Goal: Task Accomplishment & Management: Complete application form

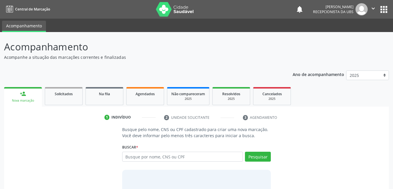
click at [170, 157] on input "text" at bounding box center [182, 156] width 121 height 10
click at [152, 94] on span "Agendados" at bounding box center [144, 93] width 19 height 5
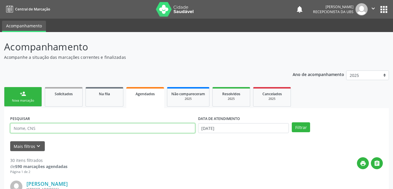
click at [144, 128] on input "text" at bounding box center [102, 128] width 185 height 10
type input "rafaela"
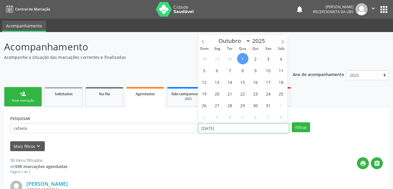
click at [230, 124] on input "[DATE]" at bounding box center [243, 128] width 91 height 10
click at [267, 58] on span "3" at bounding box center [267, 58] width 11 height 11
type input "[DATE]"
click at [267, 58] on span "3" at bounding box center [267, 58] width 11 height 11
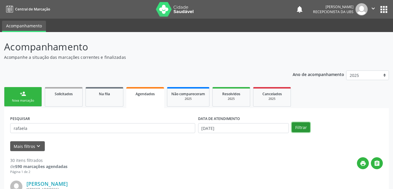
click at [302, 125] on button "Filtrar" at bounding box center [301, 127] width 18 height 10
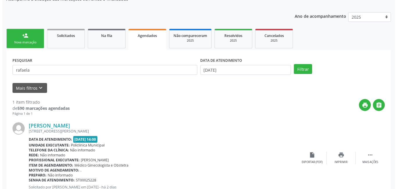
scroll to position [79, 0]
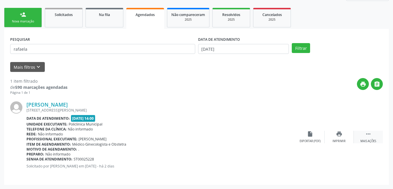
click at [362, 136] on div " Mais ações" at bounding box center [367, 136] width 29 height 12
click at [312, 136] on icon "cancel" at bounding box center [310, 133] width 6 height 6
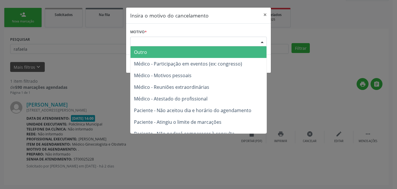
click at [214, 39] on div "Escolha o motivo" at bounding box center [198, 42] width 137 height 10
click at [204, 52] on span "Outro" at bounding box center [198, 52] width 136 height 12
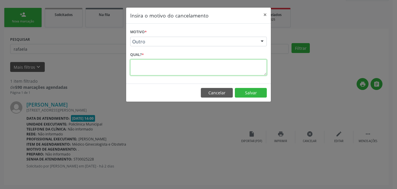
click at [204, 69] on textarea at bounding box center [198, 67] width 137 height 16
type textarea "."
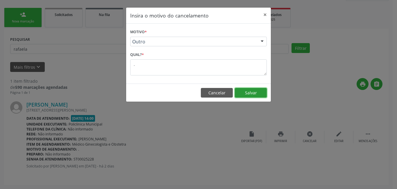
click at [254, 94] on button "Salvar" at bounding box center [251, 93] width 32 height 10
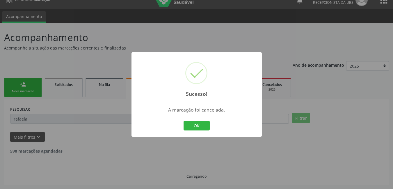
scroll to position [0, 0]
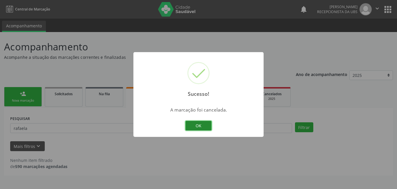
click at [201, 128] on button "OK" at bounding box center [198, 126] width 26 height 10
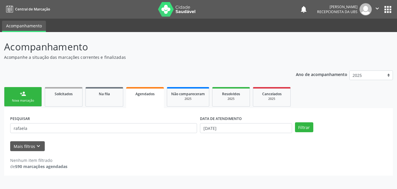
drag, startPoint x: 26, startPoint y: 98, endPoint x: 32, endPoint y: 105, distance: 8.7
click at [26, 98] on link "person_add Nova marcação" at bounding box center [23, 96] width 38 height 19
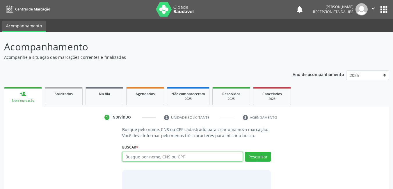
click at [140, 158] on input "text" at bounding box center [182, 156] width 121 height 10
type input "05940565433"
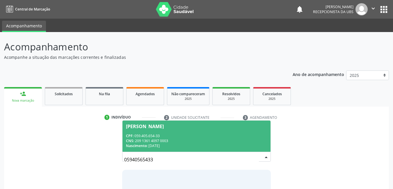
click at [156, 129] on span "[PERSON_NAME] CPF: 059.405.654-33 CNS: 209 1361 4097 0003 Nascimento: [DATE]" at bounding box center [196, 135] width 148 height 31
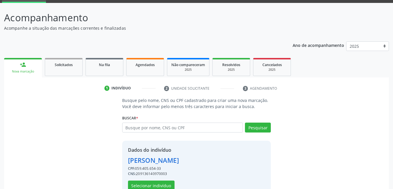
scroll to position [44, 0]
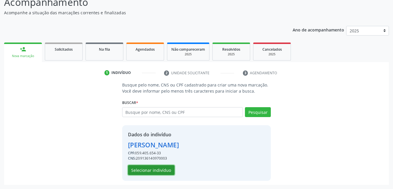
click at [142, 172] on button "Selecionar indivíduo" at bounding box center [151, 170] width 47 height 10
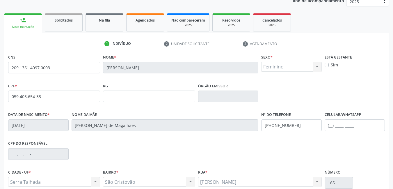
scroll to position [126, 0]
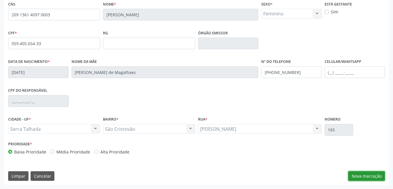
click at [367, 176] on button "Nova marcação" at bounding box center [366, 176] width 37 height 10
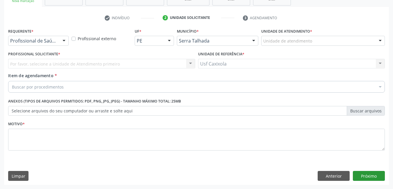
scroll to position [99, 0]
click at [60, 43] on div at bounding box center [64, 41] width 9 height 10
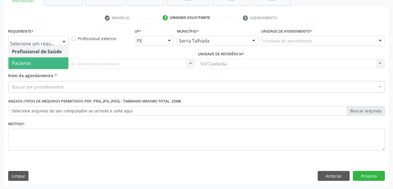
click at [59, 60] on span "Paciente" at bounding box center [38, 63] width 60 height 12
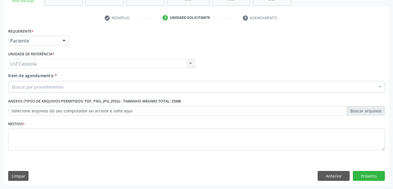
click at [68, 89] on div "Buscar por procedimentos" at bounding box center [196, 87] width 376 height 12
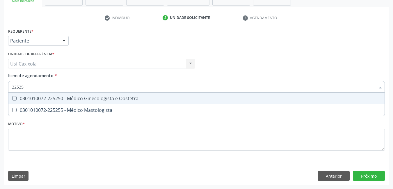
type input "225250"
click at [85, 98] on div "0301010072-225250 - Médico Ginecologista e Obstetra" at bounding box center [196, 98] width 369 height 5
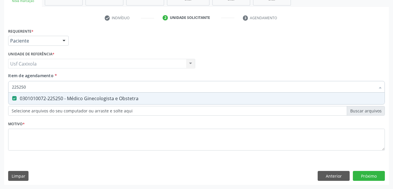
checkbox Obstetra "true"
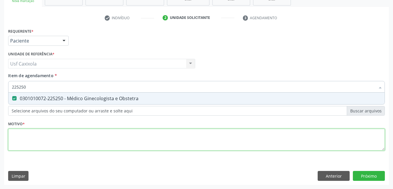
click at [77, 138] on div "Requerente * Paciente Profissional de Saúde Paciente Nenhum resultado encontrad…" at bounding box center [196, 93] width 376 height 132
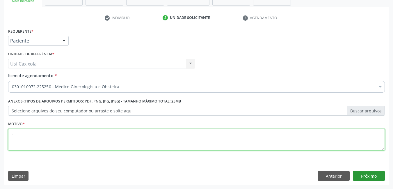
type textarea "."
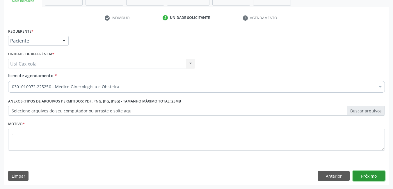
click at [368, 176] on button "Próximo" at bounding box center [369, 176] width 32 height 10
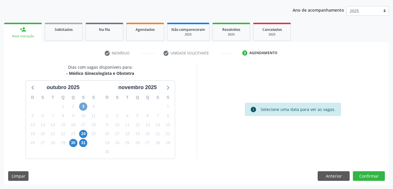
click at [84, 108] on span "3" at bounding box center [83, 106] width 8 height 8
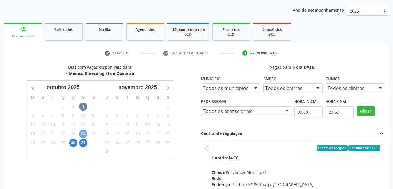
click at [83, 135] on span "24" at bounding box center [83, 134] width 8 height 8
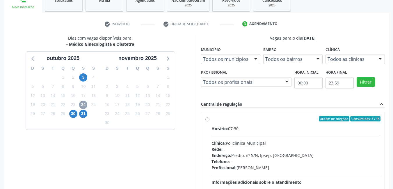
scroll to position [151, 0]
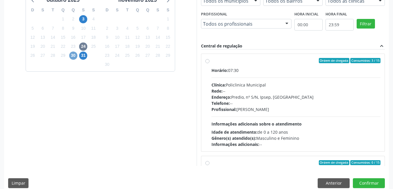
click at [73, 57] on span "30" at bounding box center [73, 55] width 8 height 8
click at [83, 19] on span "3" at bounding box center [83, 19] width 8 height 8
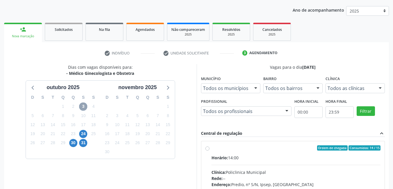
scroll to position [148, 0]
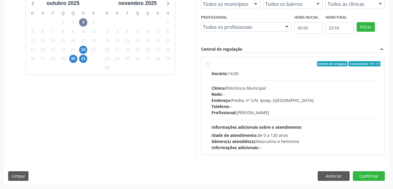
click at [211, 65] on div "Ordem de chegada Consumidos: 14 / 15 Horário: 14:00 Clínica: Policlinica Munici…" at bounding box center [292, 105] width 175 height 89
radio input "true"
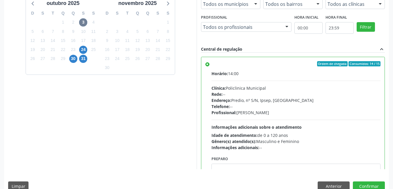
scroll to position [159, 0]
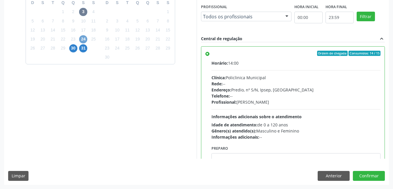
click at [83, 40] on span "24" at bounding box center [83, 39] width 8 height 8
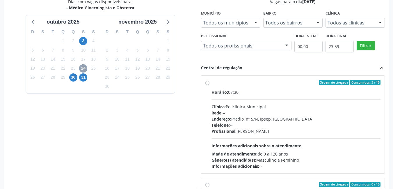
scroll to position [101, 0]
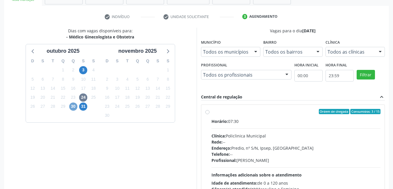
click at [75, 108] on span "30" at bounding box center [73, 106] width 8 height 8
click at [85, 106] on span "31" at bounding box center [83, 106] width 8 height 8
click at [86, 69] on span "3" at bounding box center [83, 70] width 8 height 8
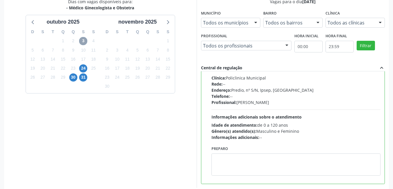
scroll to position [159, 0]
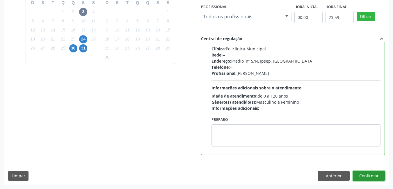
click at [367, 175] on button "Confirmar" at bounding box center [369, 176] width 32 height 10
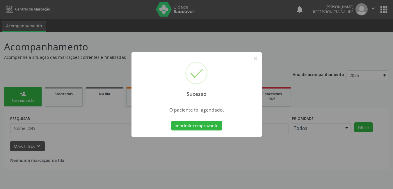
scroll to position [0, 0]
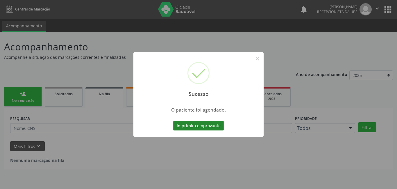
click at [208, 126] on button "Imprimir comprovante" at bounding box center [198, 126] width 51 height 10
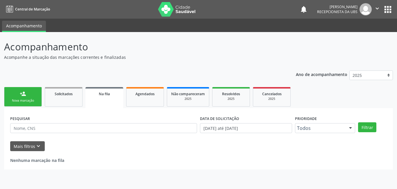
click at [26, 102] on div "Nova marcação" at bounding box center [22, 100] width 29 height 4
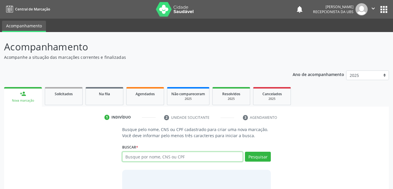
click at [189, 157] on input "text" at bounding box center [182, 156] width 121 height 10
